Goal: Navigation & Orientation: Understand site structure

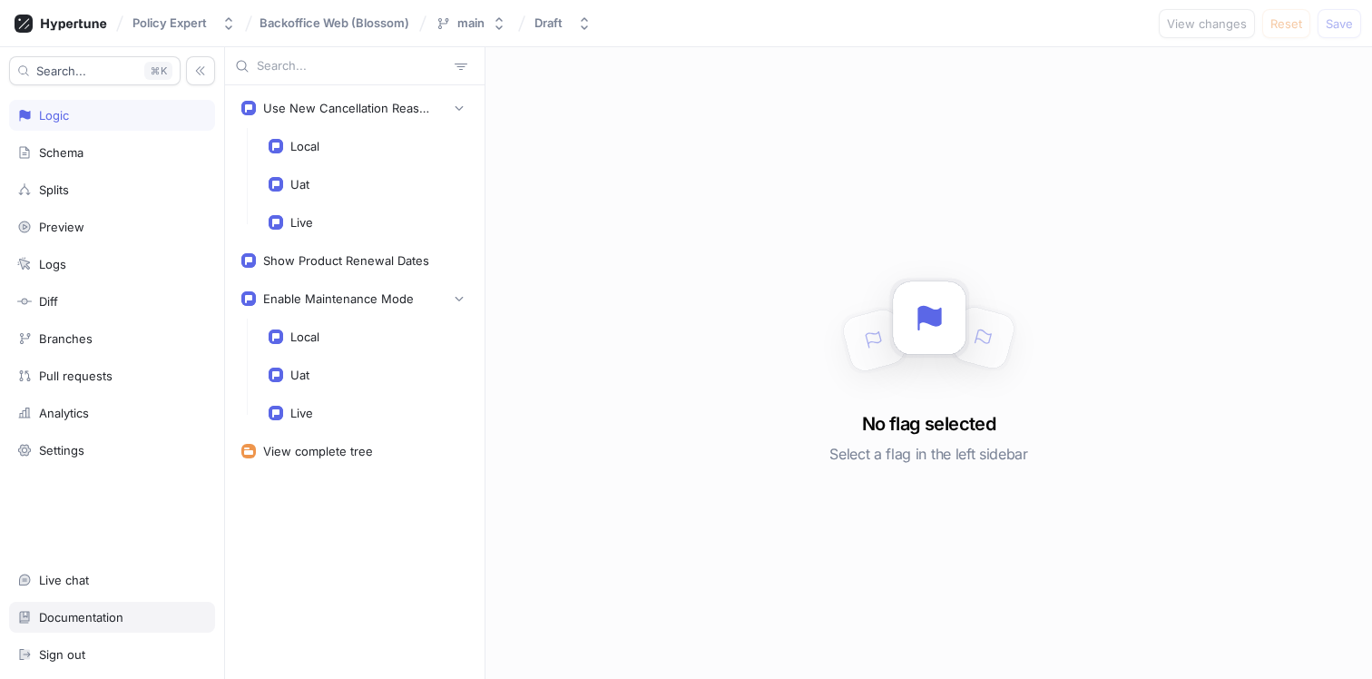
click at [135, 616] on div "Documentation" at bounding box center [112, 617] width 190 height 15
click at [338, 113] on div "Use New Cancellation Reasons" at bounding box center [349, 108] width 172 height 15
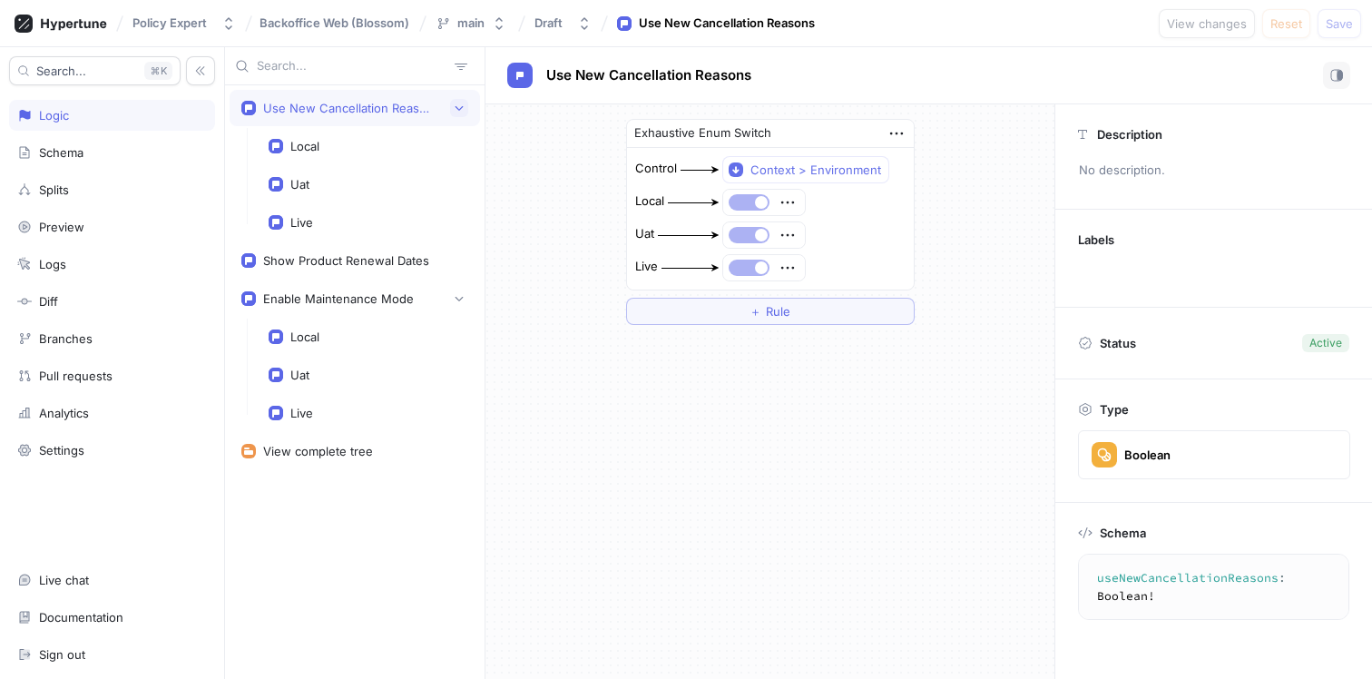
click at [454, 109] on icon "button" at bounding box center [459, 108] width 11 height 11
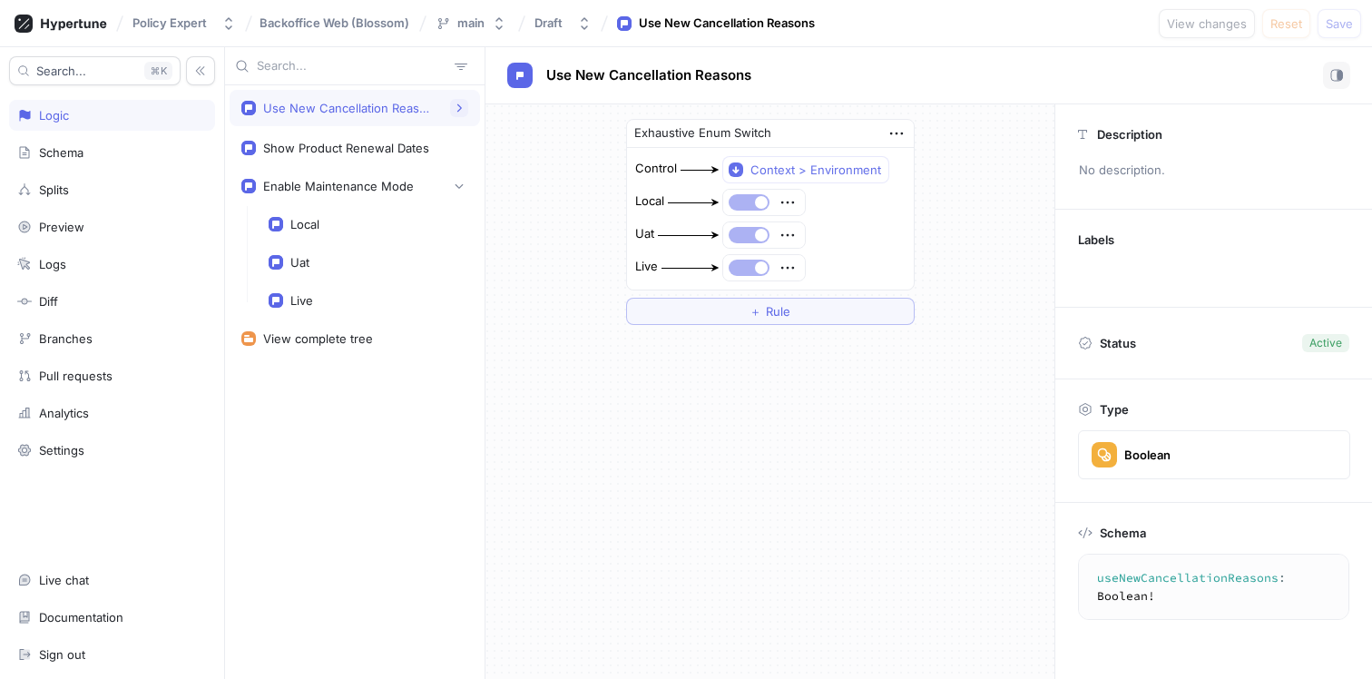
click at [454, 109] on icon "button" at bounding box center [459, 108] width 11 height 11
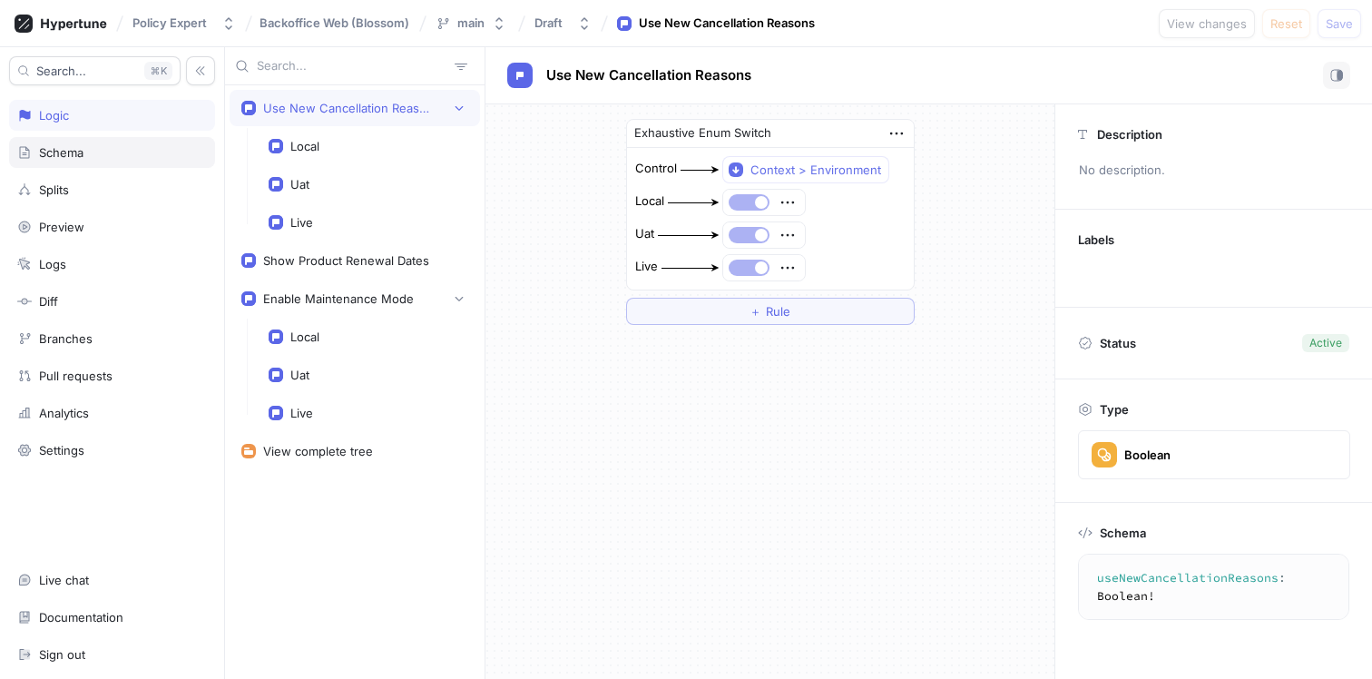
click at [71, 167] on div "Schema" at bounding box center [112, 152] width 206 height 31
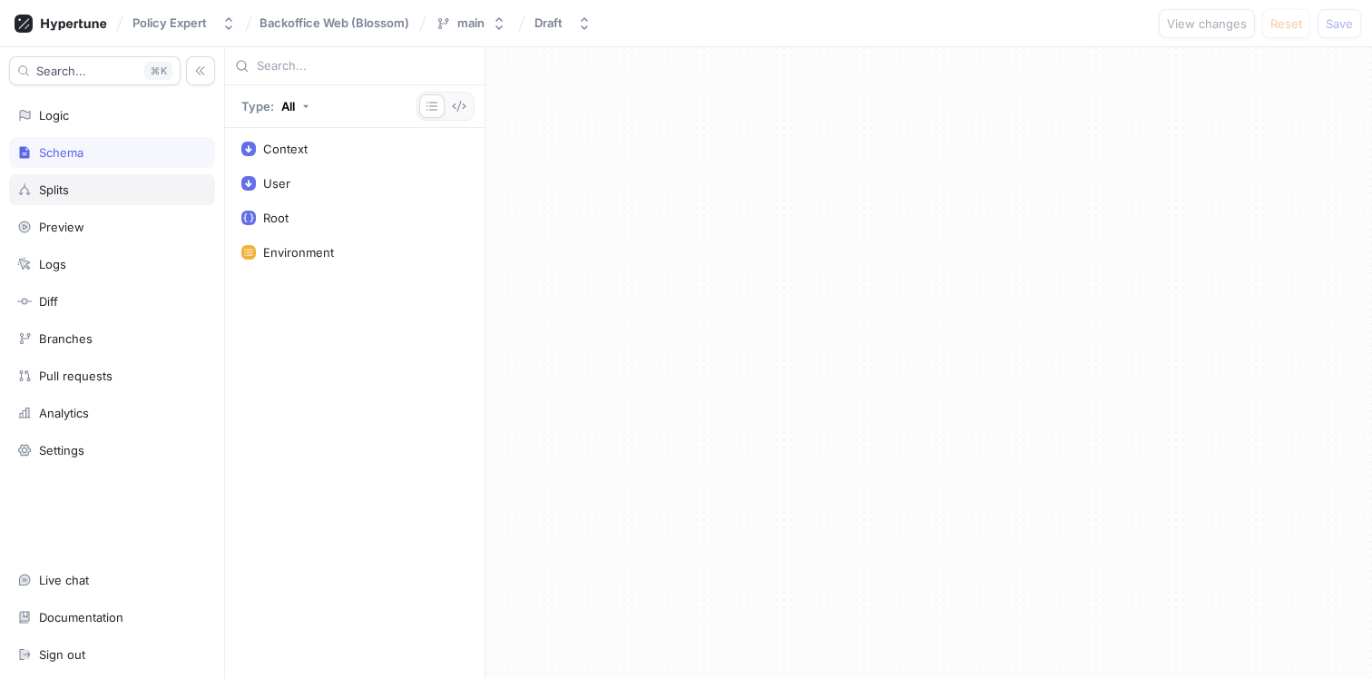
click at [82, 184] on div "Splits" at bounding box center [112, 189] width 190 height 15
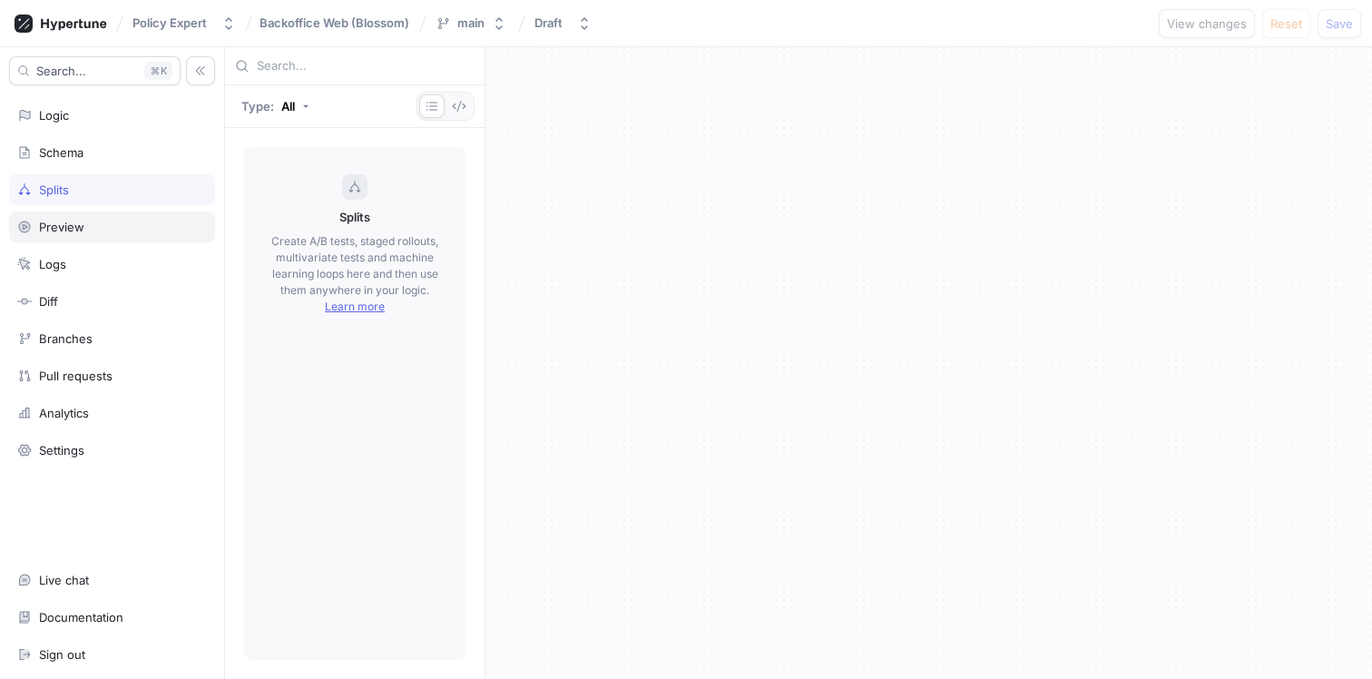
click at [87, 220] on div "Preview" at bounding box center [112, 227] width 190 height 15
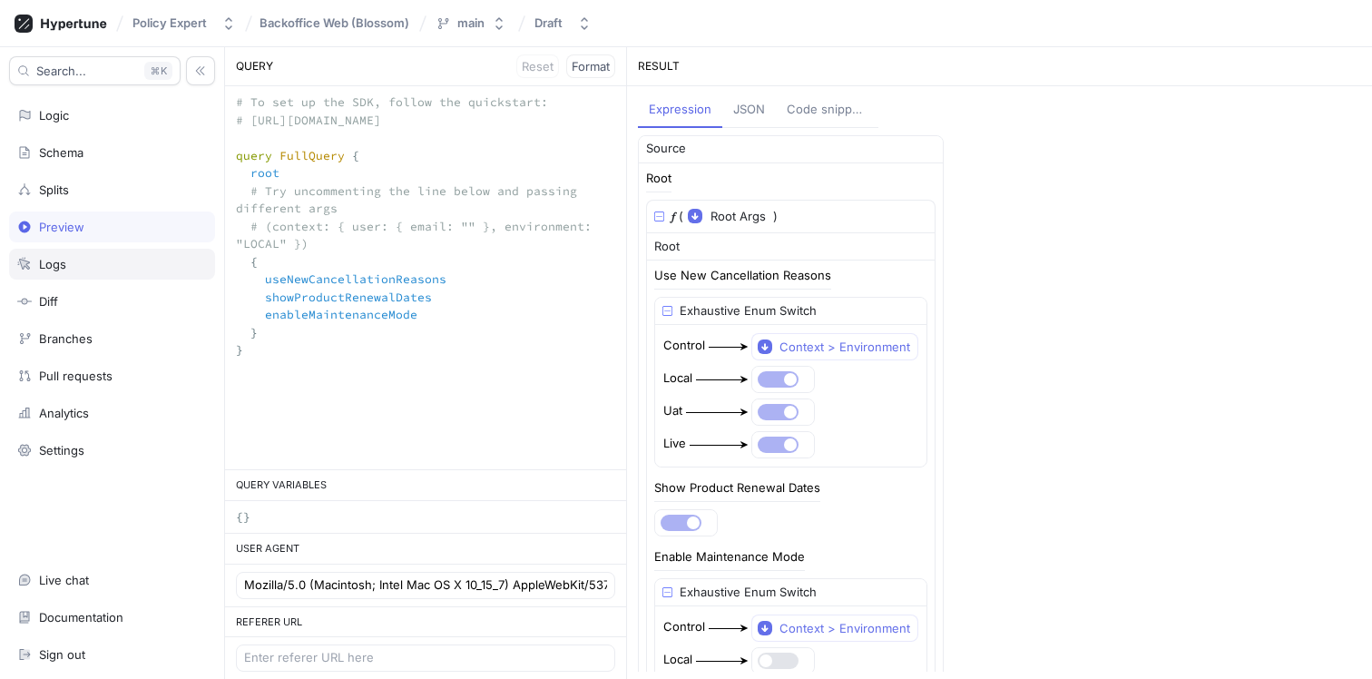
click at [95, 256] on div "Logs" at bounding box center [112, 264] width 206 height 31
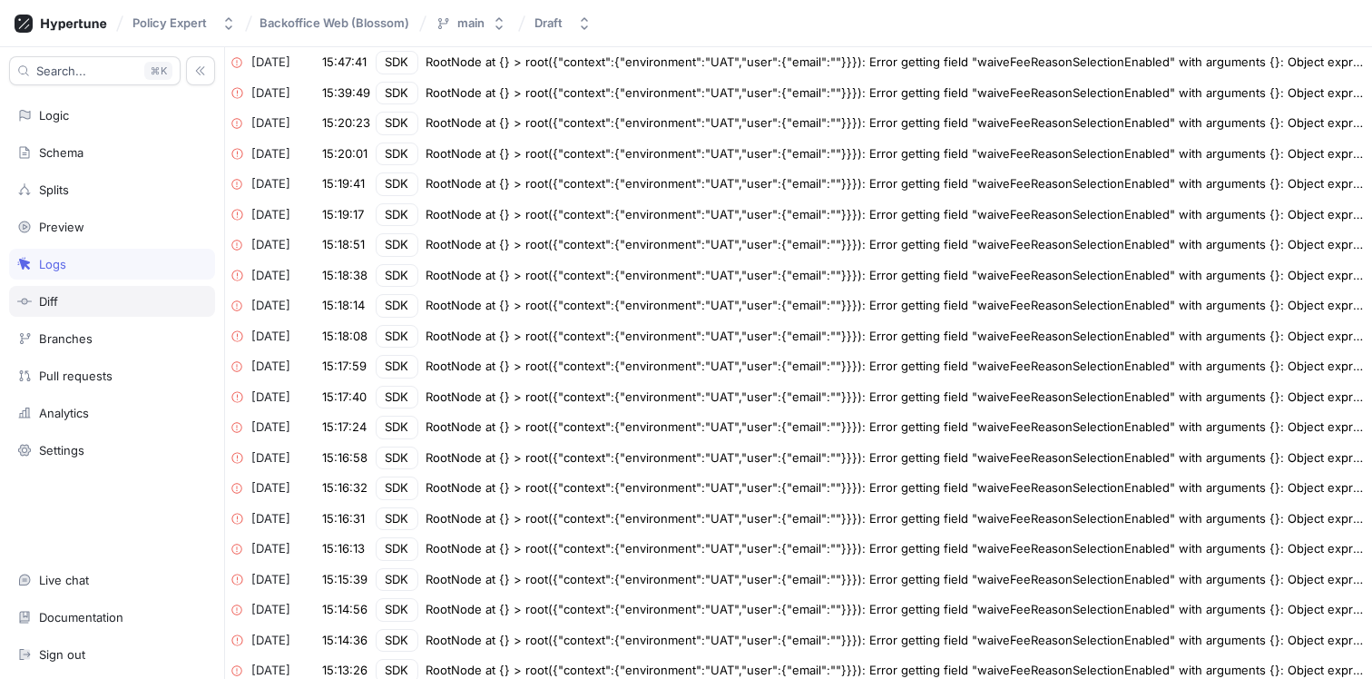
click at [92, 292] on div "Diff" at bounding box center [112, 301] width 206 height 31
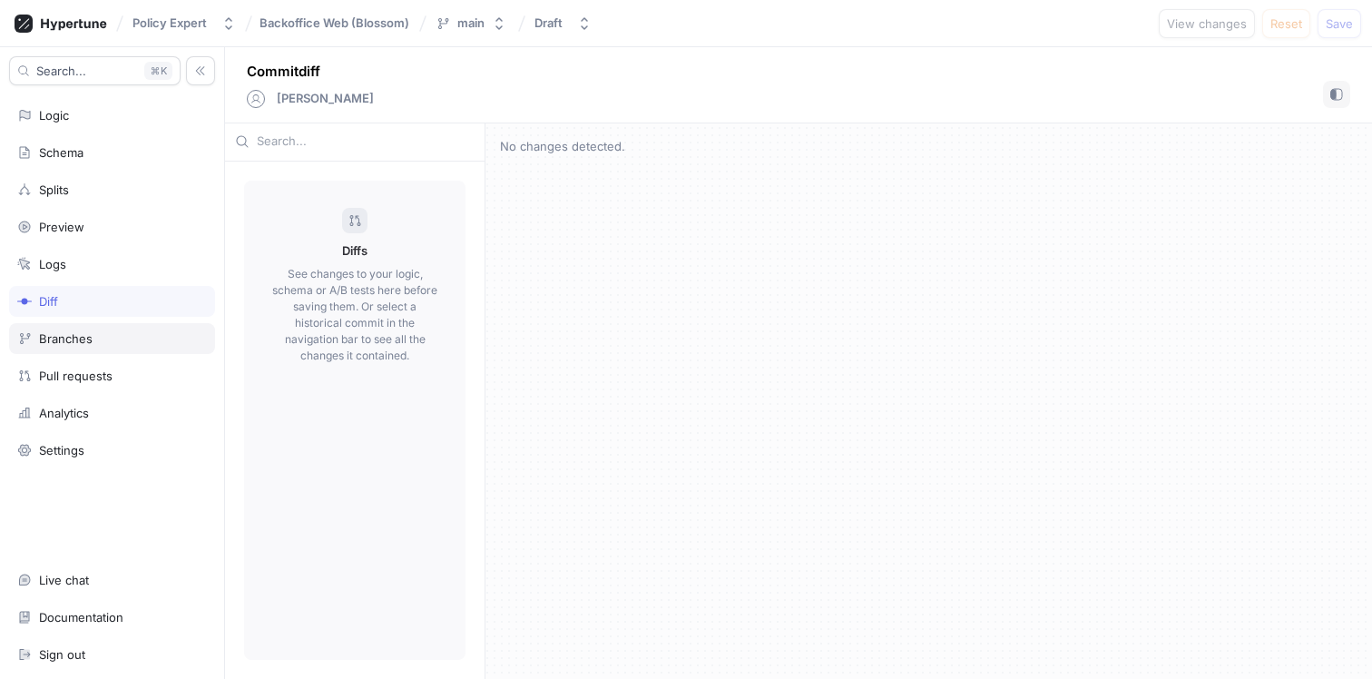
click at [98, 337] on div "Branches" at bounding box center [112, 338] width 190 height 15
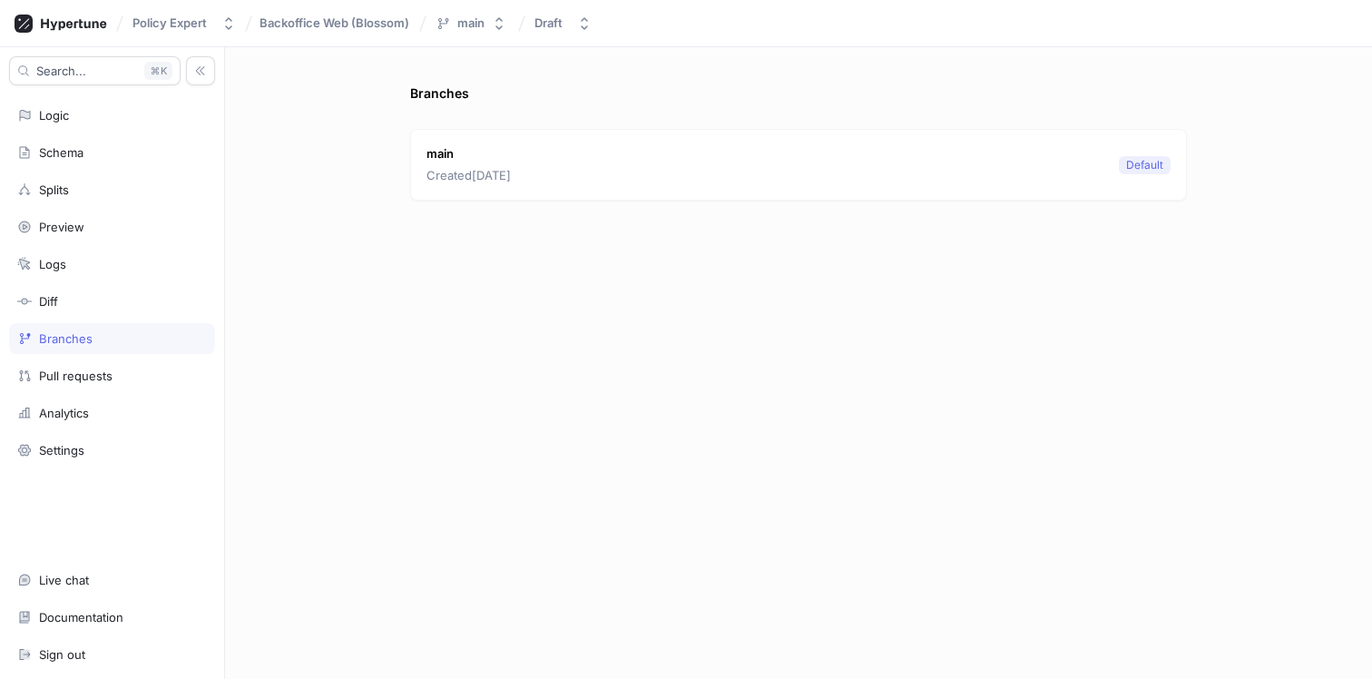
click at [508, 159] on p "main" at bounding box center [468, 154] width 84 height 18
click at [112, 365] on div "Pull requests" at bounding box center [112, 375] width 206 height 31
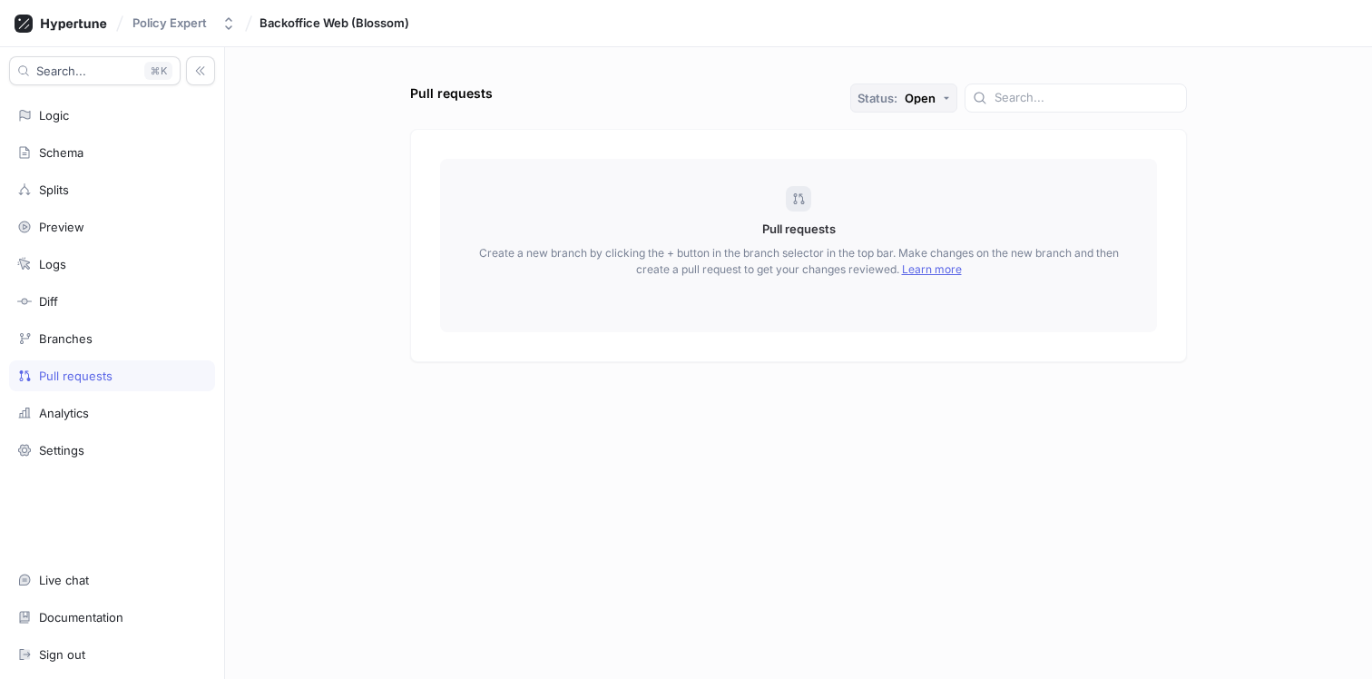
click at [942, 86] on button "Status: Open" at bounding box center [903, 97] width 107 height 29
click at [841, 92] on div "Pull requests Status: Open" at bounding box center [798, 96] width 777 height 27
click at [147, 415] on div "Analytics" at bounding box center [112, 412] width 190 height 15
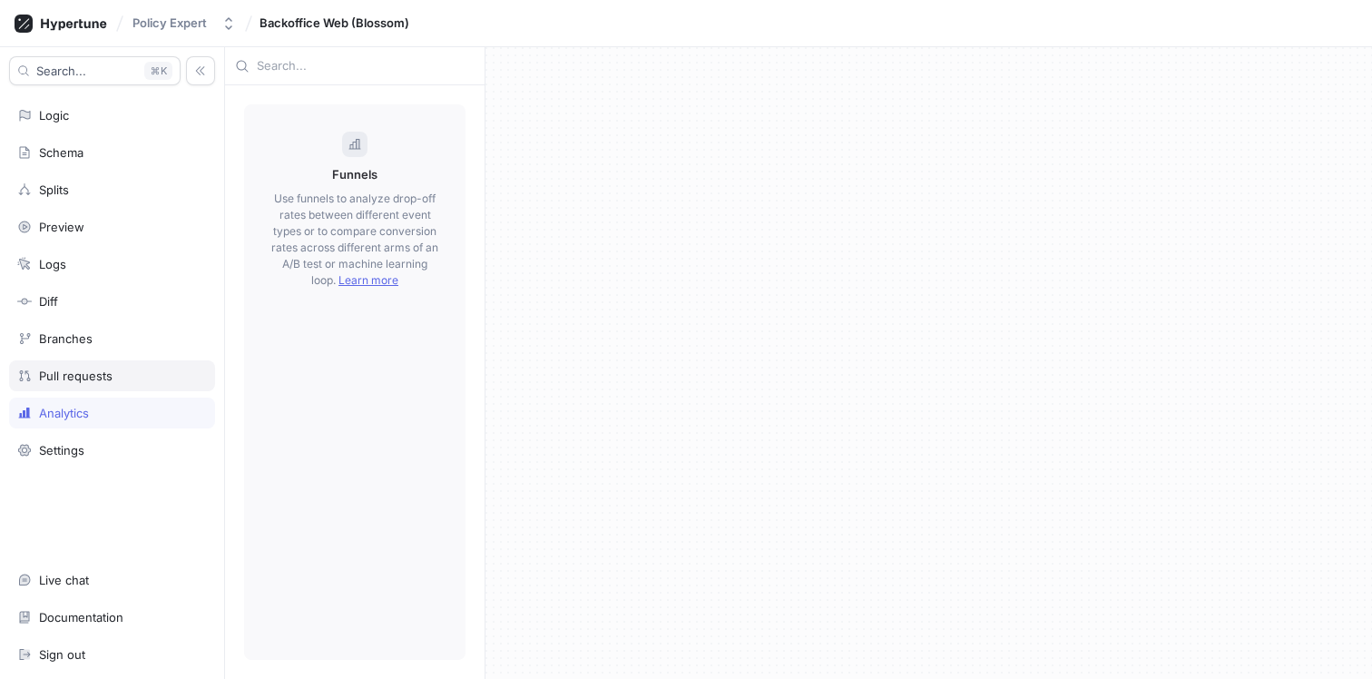
click at [118, 380] on div "Pull requests" at bounding box center [112, 375] width 190 height 15
